Goal: Find specific page/section: Find specific page/section

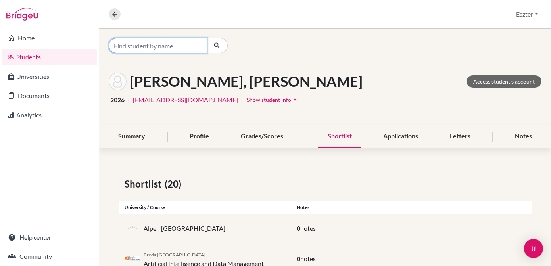
click at [173, 47] on input "Find student by name..." at bounding box center [158, 45] width 98 height 15
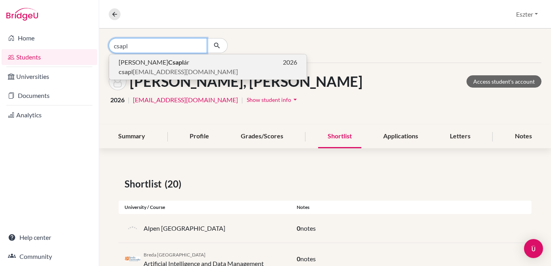
type input "csapl"
click at [165, 59] on p "[PERSON_NAME] ár 2026" at bounding box center [208, 63] width 178 height 10
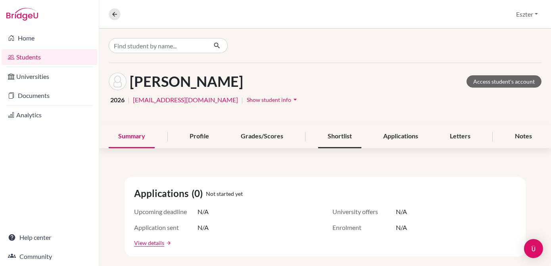
click at [343, 137] on div "Shortlist" at bounding box center [339, 136] width 43 height 23
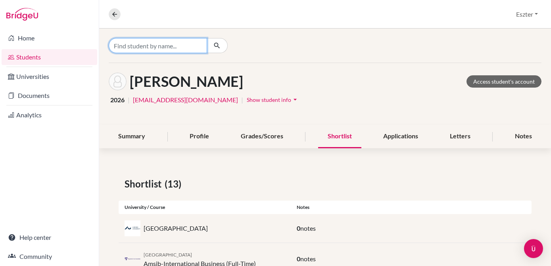
click at [205, 41] on input "Find student by name..." at bounding box center [158, 45] width 98 height 15
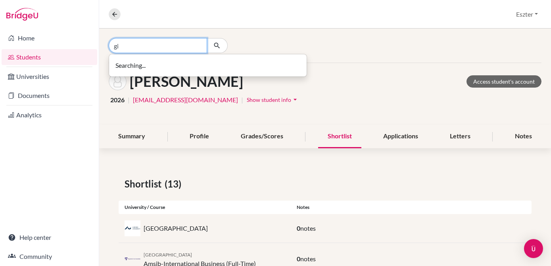
type input "g"
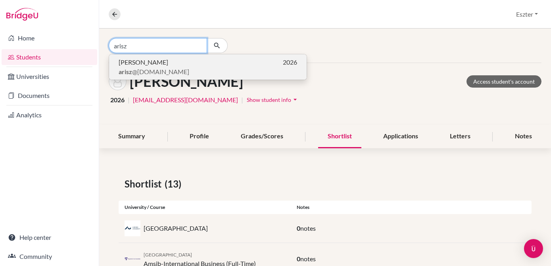
type input "arisz"
click at [187, 65] on p "[PERSON_NAME] 2026" at bounding box center [208, 63] width 178 height 10
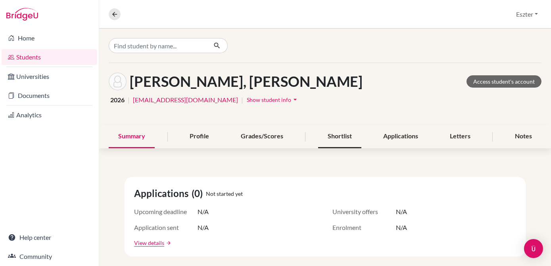
click at [340, 138] on div "Shortlist" at bounding box center [339, 136] width 43 height 23
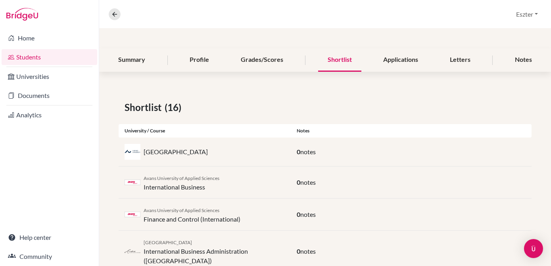
scroll to position [76, 0]
click at [144, 61] on div "Summary" at bounding box center [132, 60] width 46 height 23
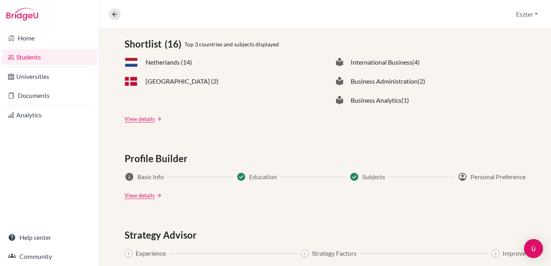
scroll to position [345, 0]
click at [159, 81] on span "[GEOGRAPHIC_DATA] (2)" at bounding box center [182, 81] width 73 height 10
click at [169, 81] on span "[GEOGRAPHIC_DATA] (2)" at bounding box center [182, 81] width 73 height 10
click at [172, 82] on span "[GEOGRAPHIC_DATA] (2)" at bounding box center [182, 81] width 73 height 10
click at [140, 119] on link "View details" at bounding box center [140, 118] width 30 height 8
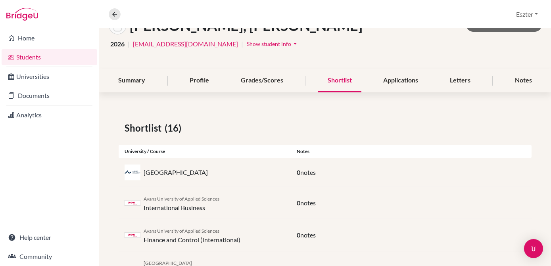
scroll to position [57, 0]
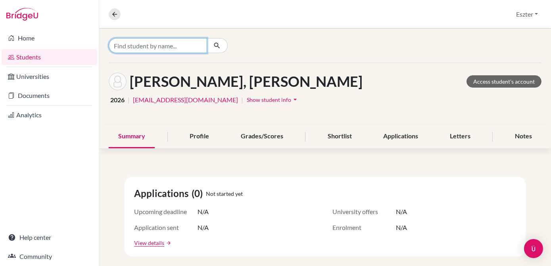
click at [188, 46] on input "Find student by name..." at bounding box center [158, 45] width 98 height 15
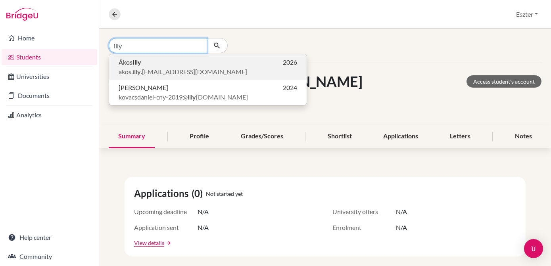
type input "illy"
click at [164, 65] on p "[PERSON_NAME] 2026" at bounding box center [208, 63] width 178 height 10
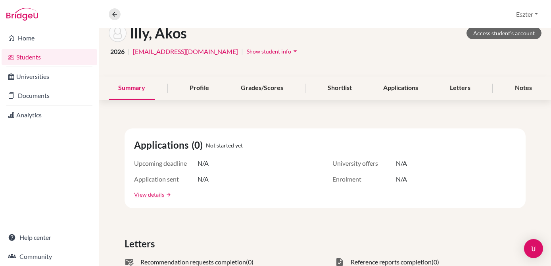
scroll to position [48, 0]
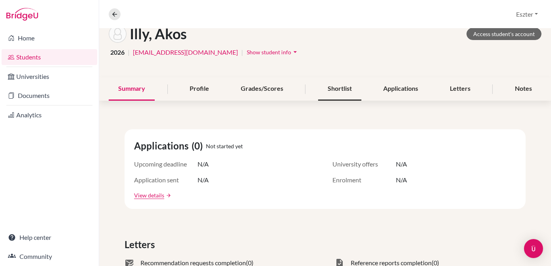
click at [336, 89] on div "Shortlist" at bounding box center [339, 88] width 43 height 23
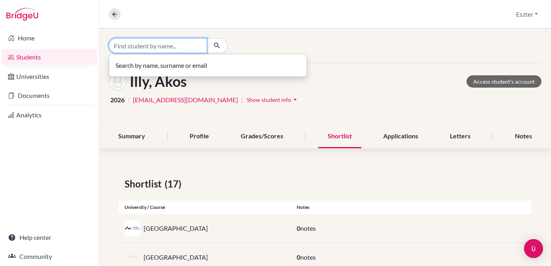
click at [198, 41] on input "Find student by name..." at bounding box center [158, 45] width 98 height 15
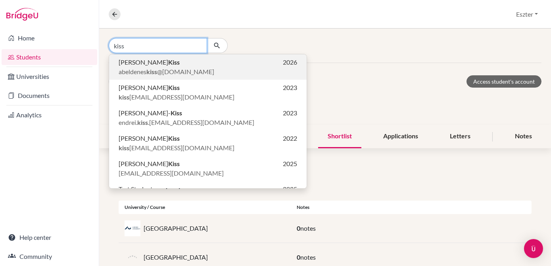
type input "kiss"
click at [171, 69] on span "abeldenes kiss @[DOMAIN_NAME]" at bounding box center [167, 72] width 96 height 10
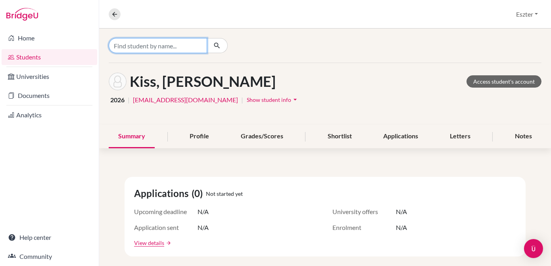
click at [192, 48] on input "Find student by name..." at bounding box center [158, 45] width 98 height 15
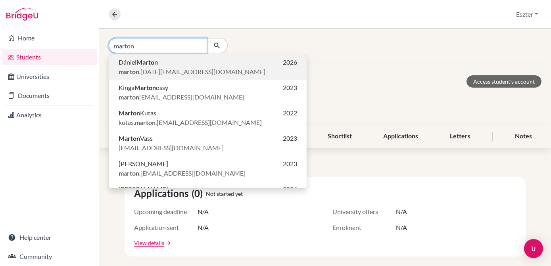
type input "marton"
click at [170, 64] on p "[PERSON_NAME] 2026" at bounding box center [208, 63] width 178 height 10
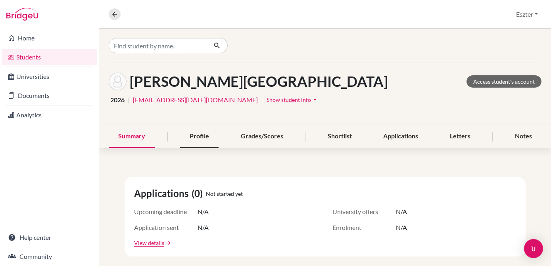
click at [197, 131] on div "Profile" at bounding box center [199, 136] width 38 height 23
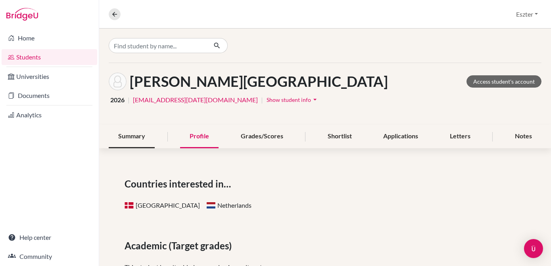
click at [138, 139] on div "Summary" at bounding box center [132, 136] width 46 height 23
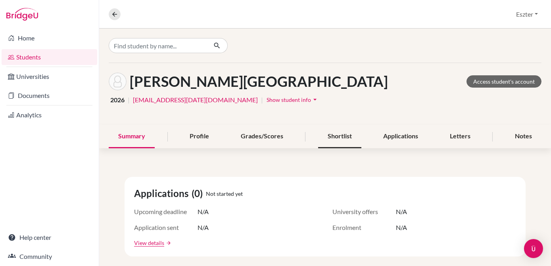
click at [329, 137] on div "Shortlist" at bounding box center [339, 136] width 43 height 23
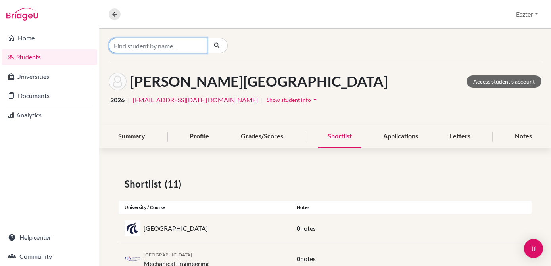
click at [190, 46] on input "Find student by name..." at bounding box center [158, 45] width 98 height 15
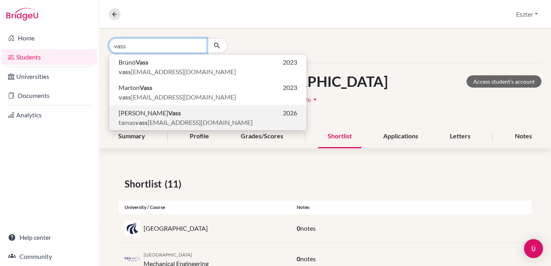
type input "vass"
click at [168, 114] on b "Vass" at bounding box center [174, 113] width 13 height 8
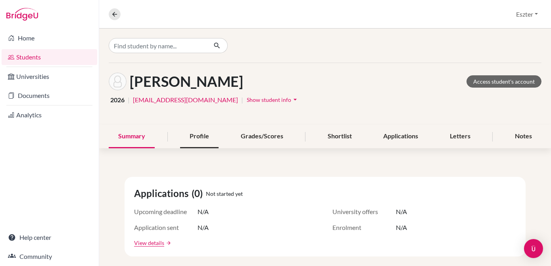
click at [198, 134] on div "Profile" at bounding box center [199, 136] width 38 height 23
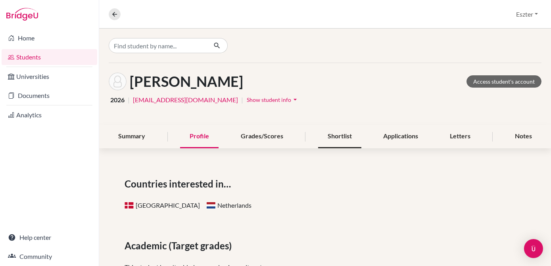
click at [338, 140] on div "Shortlist" at bounding box center [339, 136] width 43 height 23
